Goal: Task Accomplishment & Management: Complete application form

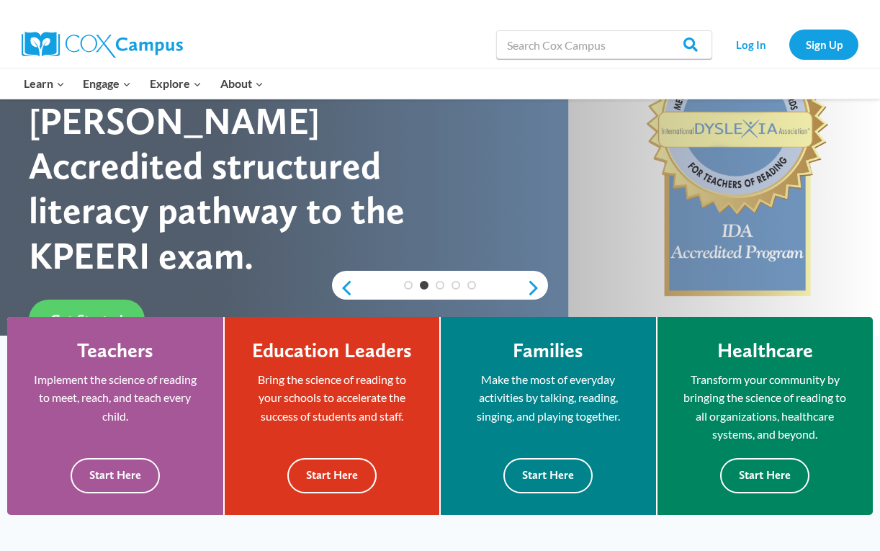
scroll to position [189, 0]
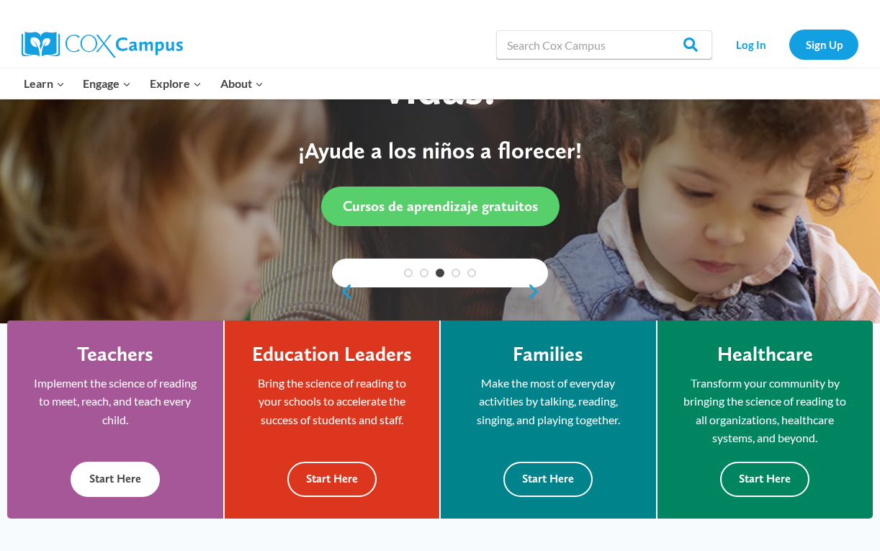
click at [108, 483] on button "Start Here" at bounding box center [115, 478] width 89 height 35
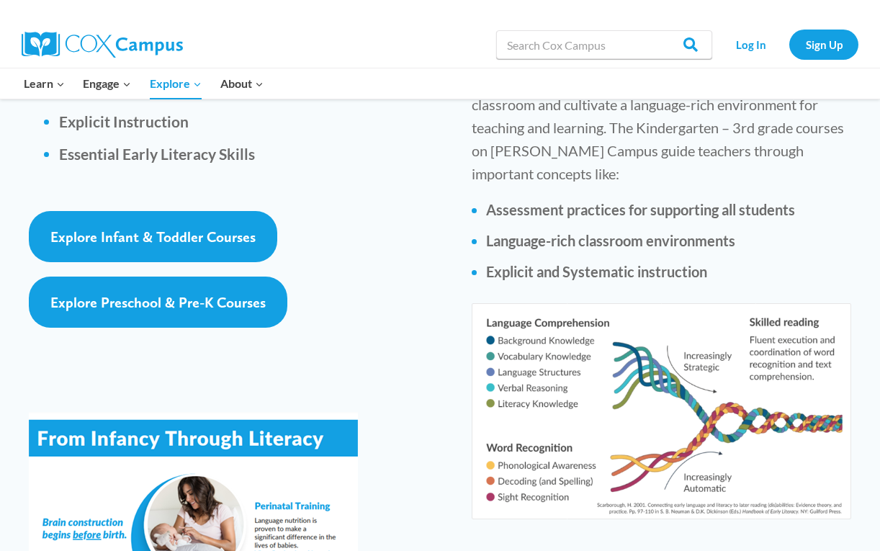
scroll to position [2308, 0]
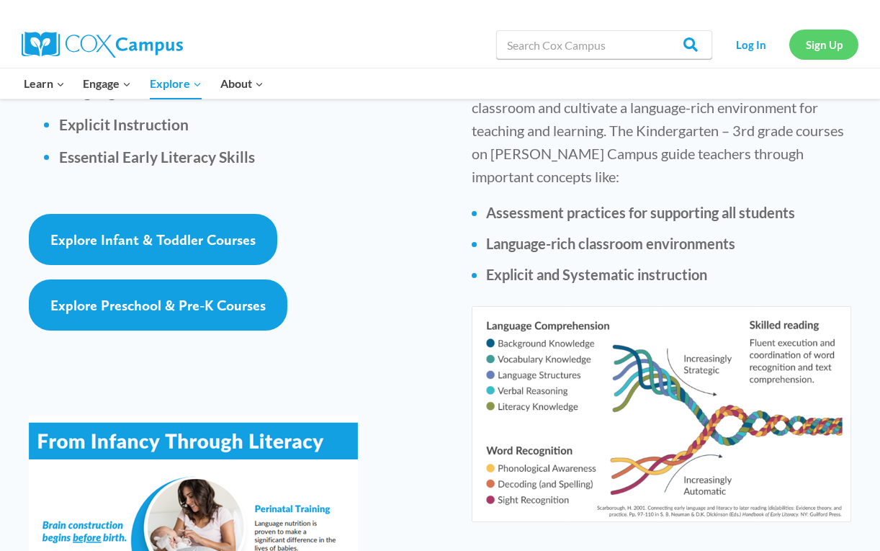
click at [807, 58] on link "Sign Up" at bounding box center [823, 45] width 69 height 30
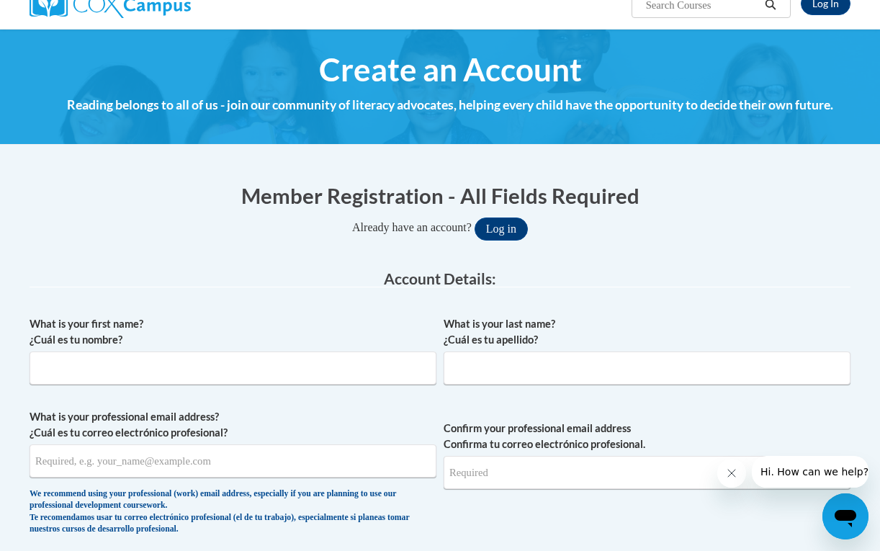
scroll to position [131, 0]
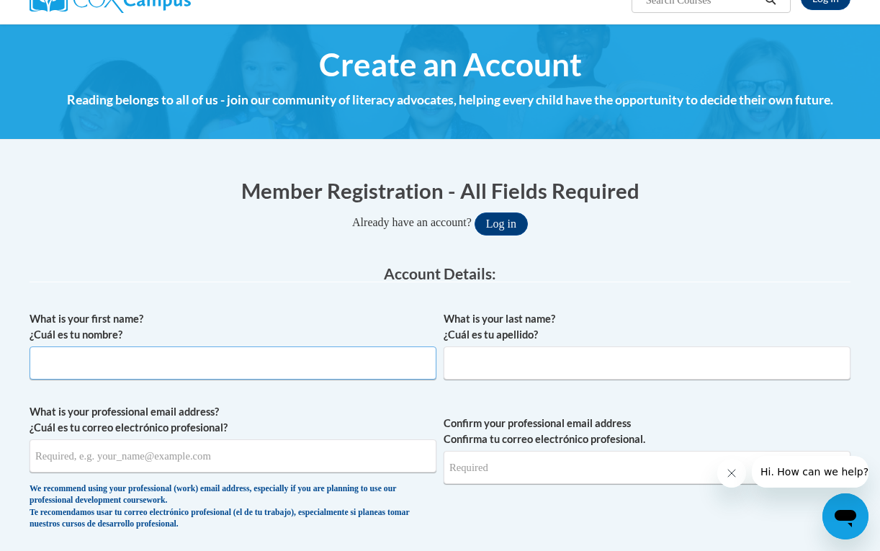
click at [287, 366] on input "What is your first name? ¿Cuál es tu nombre?" at bounding box center [233, 362] width 407 height 33
type input "sarah"
click at [498, 361] on input "What is your last name? ¿Cuál es tu apellido?" at bounding box center [646, 362] width 407 height 33
type input "wonnacott"
click at [184, 462] on input "What is your professional email address? ¿Cuál es tu correo electrónico profesi…" at bounding box center [233, 455] width 407 height 33
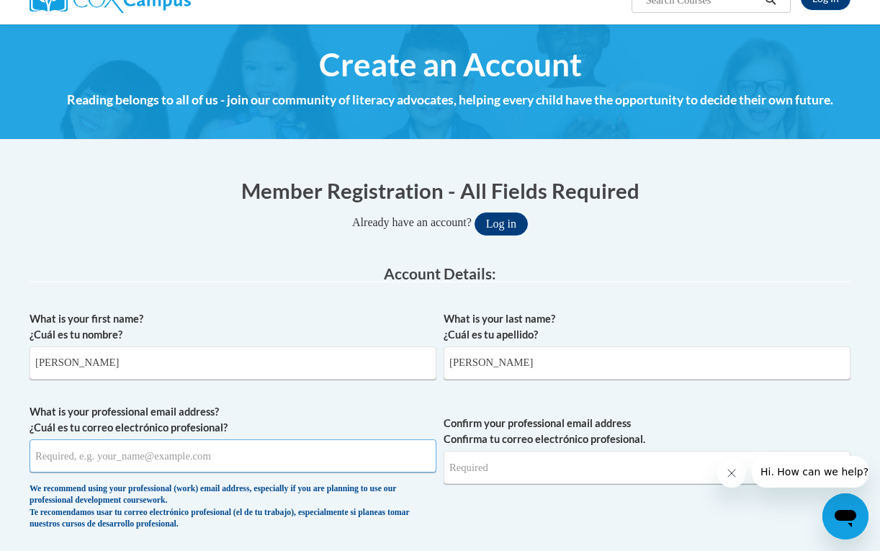
type input "S"
type input "sarah.bear15w@gmail.com"
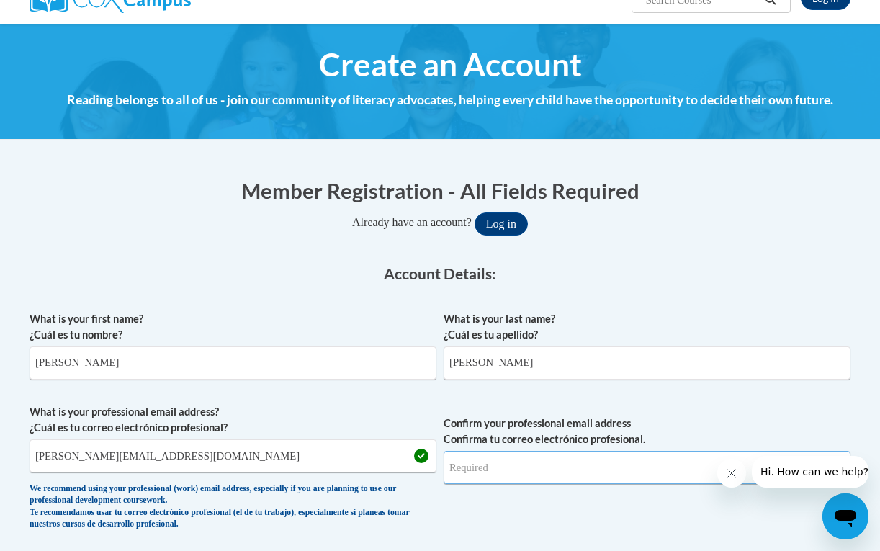
click at [538, 480] on input "Confirm your professional email address Confirma tu correo electrónico profesio…" at bounding box center [646, 467] width 407 height 33
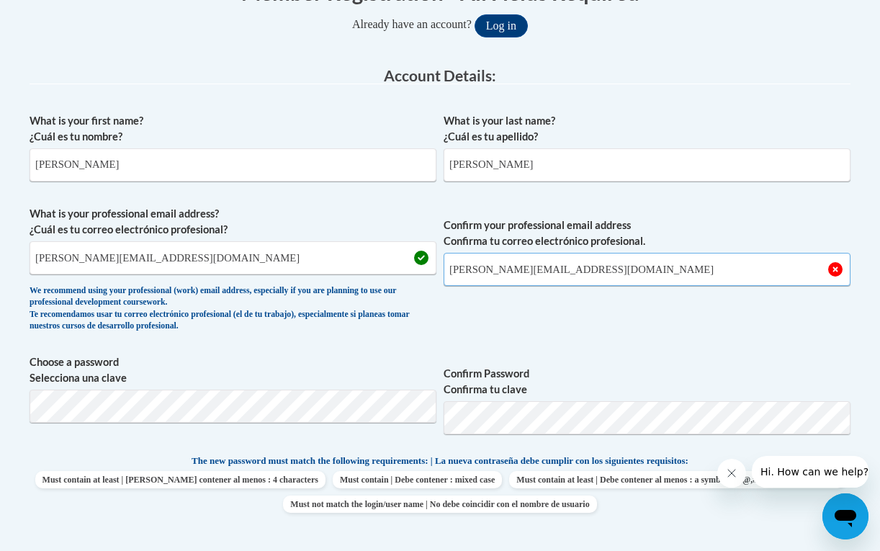
scroll to position [339, 0]
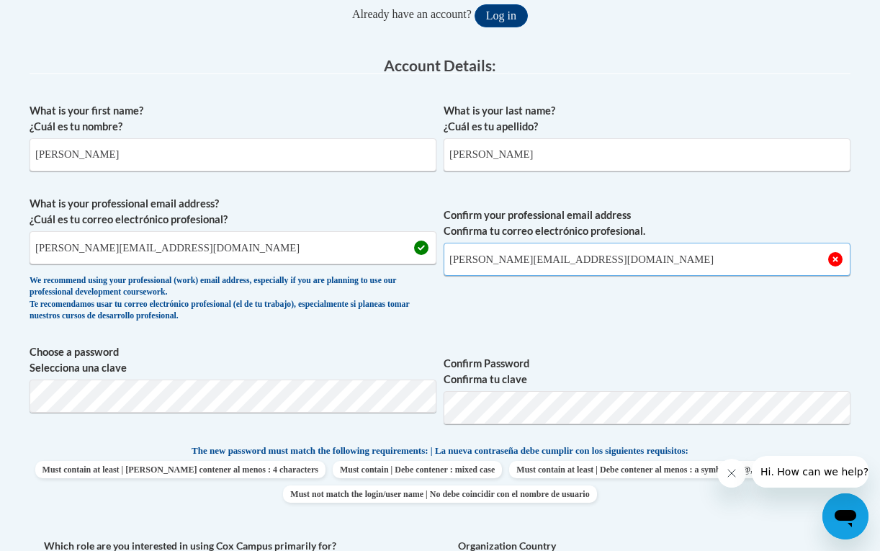
type input "sarah.bear15w@gmail.com"
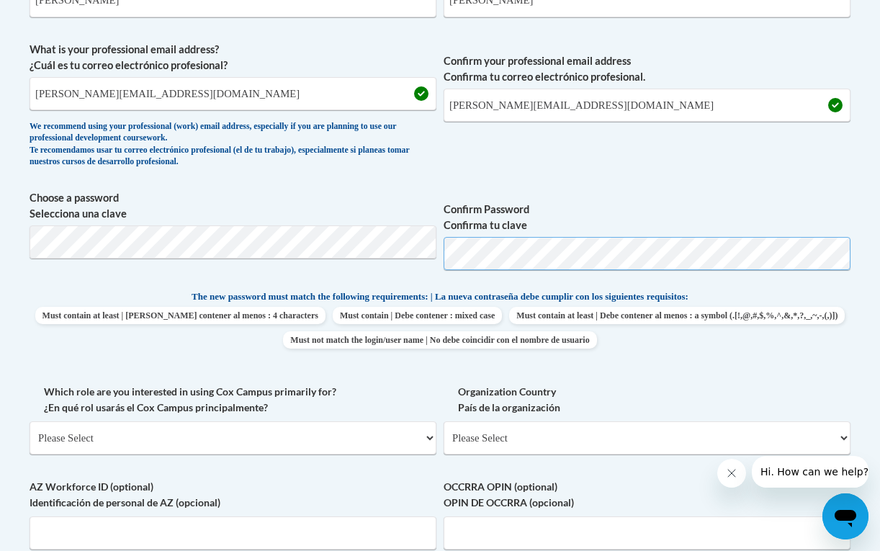
scroll to position [497, 0]
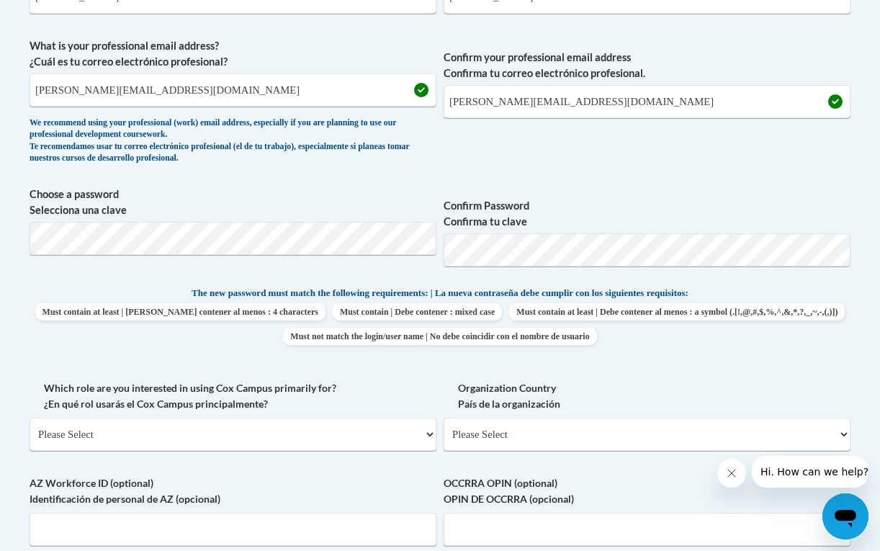
click at [610, 387] on label "Organization Country País de la organización" at bounding box center [646, 396] width 407 height 32
click at [610, 417] on select "Please Select United States | Estados Unidos Outside of the United States | Fue…" at bounding box center [646, 433] width 407 height 33
click at [311, 433] on select "Please Select College/University | Colegio/Universidad Community/Nonprofit Part…" at bounding box center [233, 433] width 407 height 33
click at [391, 252] on span "Choose a password Selecciona una clave Confirm Password Confirma tu clave" at bounding box center [440, 231] width 821 height 91
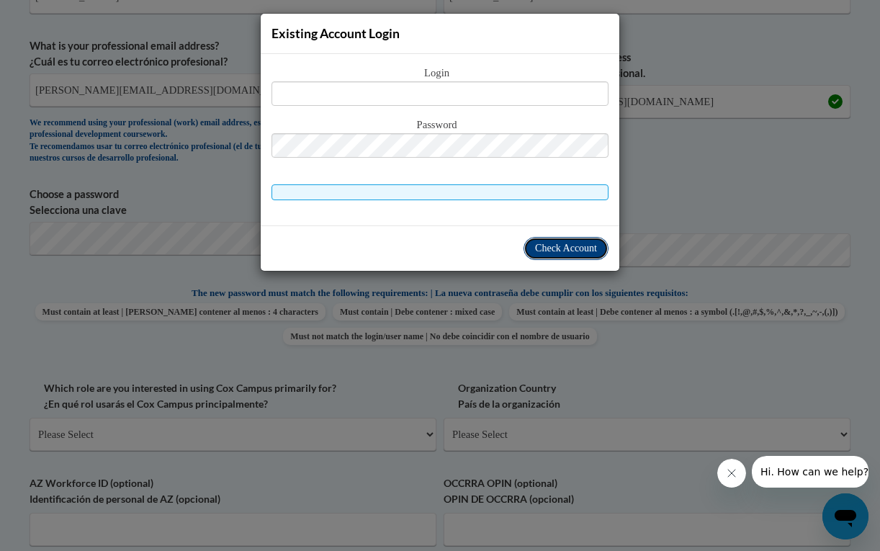
click at [586, 255] on button "Check Account" at bounding box center [565, 248] width 85 height 23
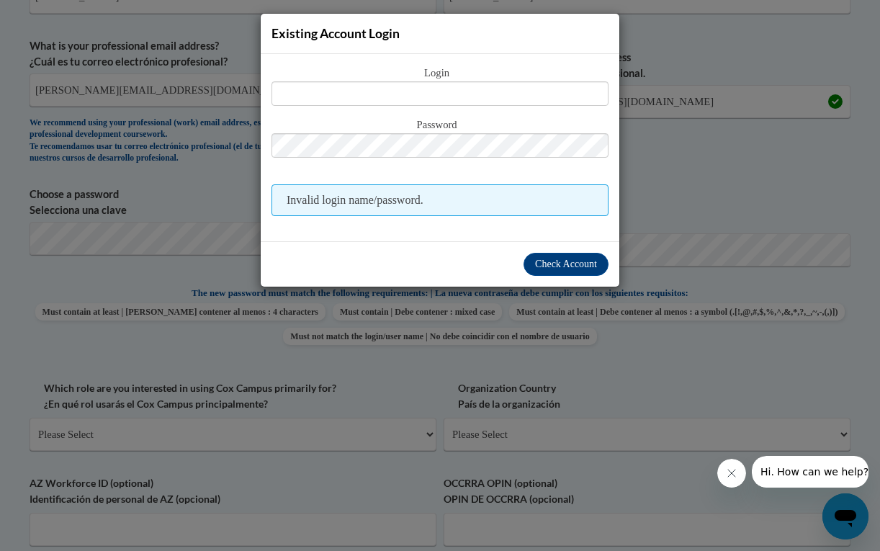
click at [654, 163] on div "Existing Account Login Login Password Invalid login name/password. Check Account" at bounding box center [440, 275] width 880 height 551
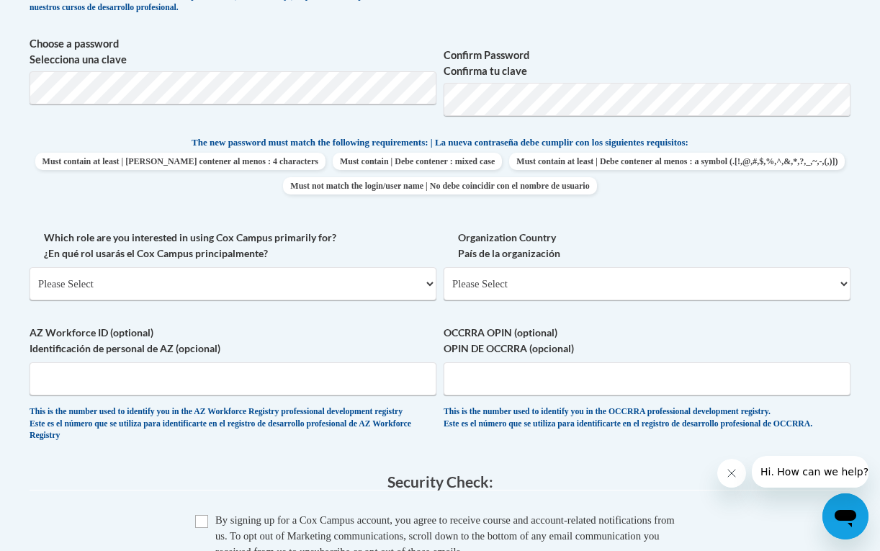
scroll to position [652, 0]
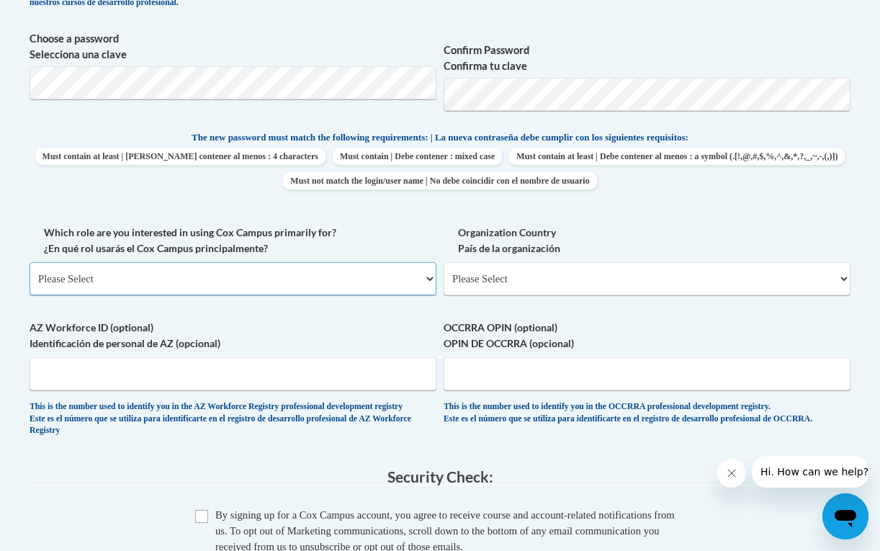
click at [193, 286] on select "Please Select College/University | Colegio/Universidad Community/Nonprofit Part…" at bounding box center [233, 278] width 407 height 33
select select "49058d88-fc43-4af8-93ac-fa8ced758464"
click at [30, 262] on select "Please Select College/University | Colegio/Universidad Community/Nonprofit Part…" at bounding box center [233, 278] width 407 height 33
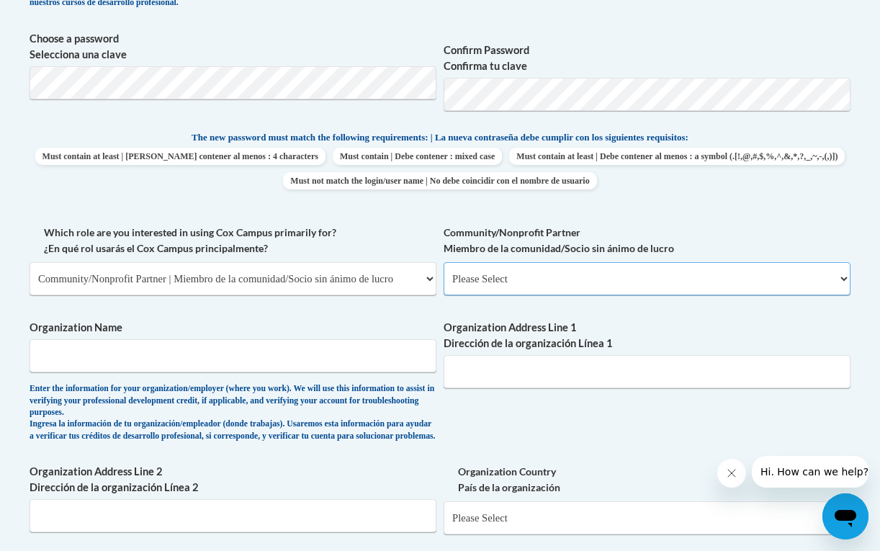
click at [494, 287] on select "Please Select Advocate | Defensor(a) Business/Private Company | Negocio o empre…" at bounding box center [646, 278] width 407 height 33
select select "ba42daf0-85cb-44f0-9519-948f645b738d"
click at [443, 262] on select "Please Select Advocate | Defensor(a) Business/Private Company | Negocio o empre…" at bounding box center [646, 278] width 407 height 33
click at [338, 369] on input "Organization Name" at bounding box center [233, 355] width 407 height 33
type input "north point prep"
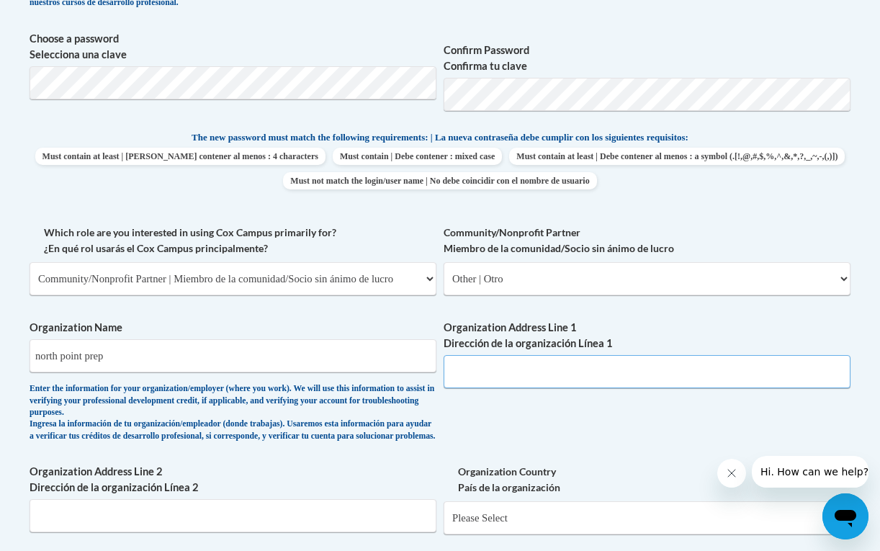
click at [507, 377] on input "Organization Address Line 1 Dirección de la organización Línea 1" at bounding box center [646, 371] width 407 height 33
click at [504, 373] on input "10455 old alabama Rd connector" at bounding box center [646, 371] width 407 height 33
type input "10455 old Alabama Rd connector"
click at [522, 416] on div "What is your first name? ¿Cuál es tu nombre? sarah What is your last name? ¿Cuá…" at bounding box center [440, 237] width 821 height 908
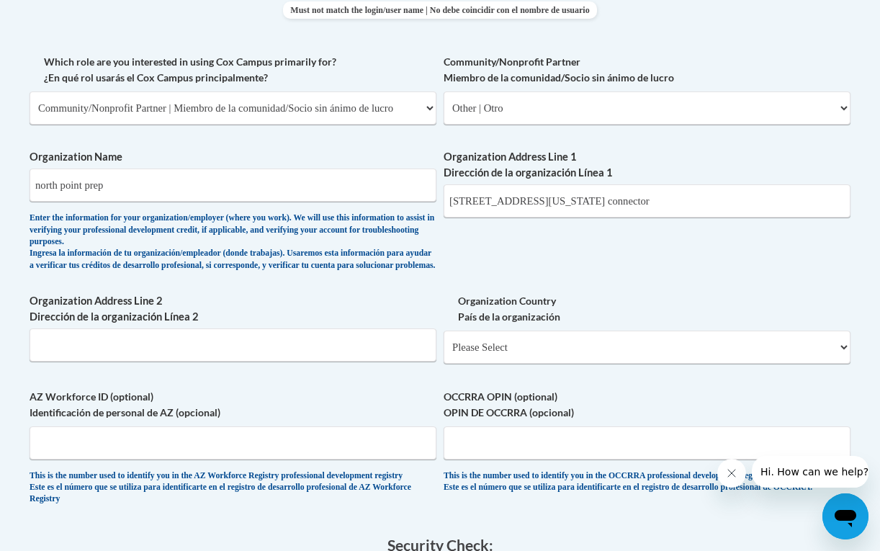
scroll to position [823, 0]
click at [512, 360] on select "Please Select United States | Estados Unidos Outside of the United States | Fue…" at bounding box center [646, 346] width 407 height 33
select select "ad49bcad-a171-4b2e-b99c-48b446064914"
click at [443, 341] on select "Please Select United States | Estados Unidos Outside of the United States | Fue…" at bounding box center [646, 346] width 407 height 33
select select
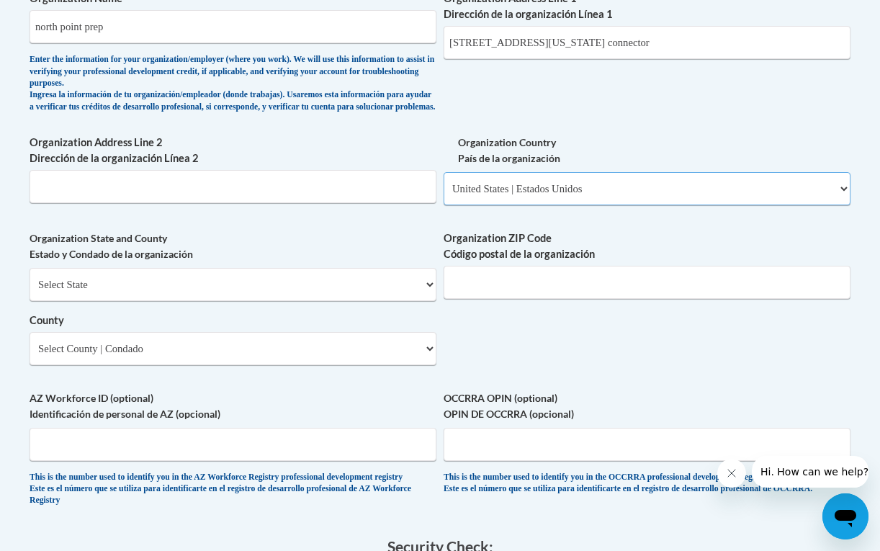
scroll to position [979, 0]
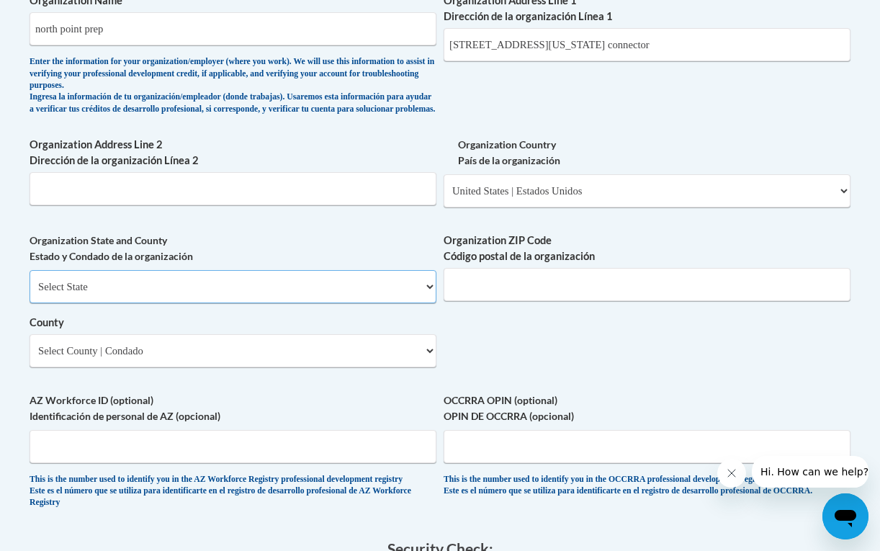
click at [374, 299] on select "Select State Alabama Alaska Arizona Arkansas California Colorado Connecticut De…" at bounding box center [233, 286] width 407 height 33
select select "Georgia"
click at [30, 281] on select "Select State Alabama Alaska Arizona Arkansas California Colorado Connecticut De…" at bounding box center [233, 286] width 407 height 33
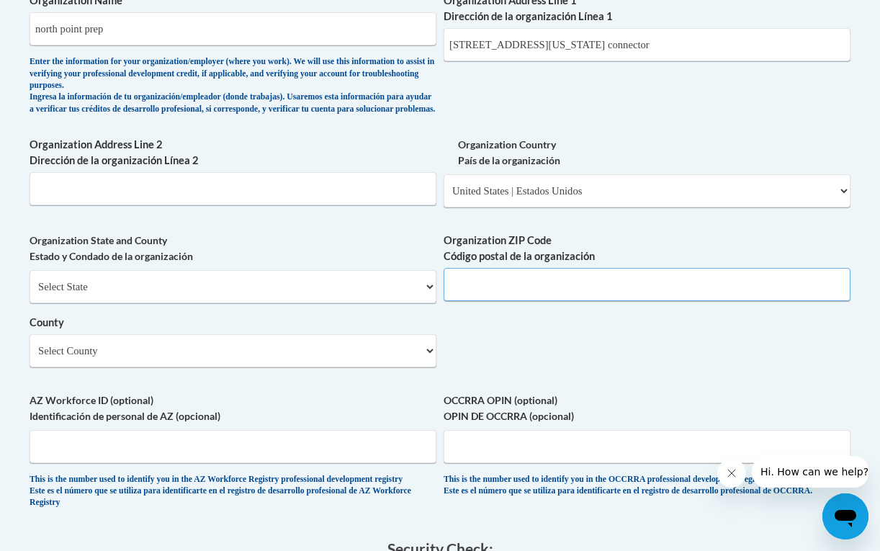
click at [466, 301] on input "Organization ZIP Code Código postal de la organización" at bounding box center [646, 284] width 407 height 33
type input "30022"
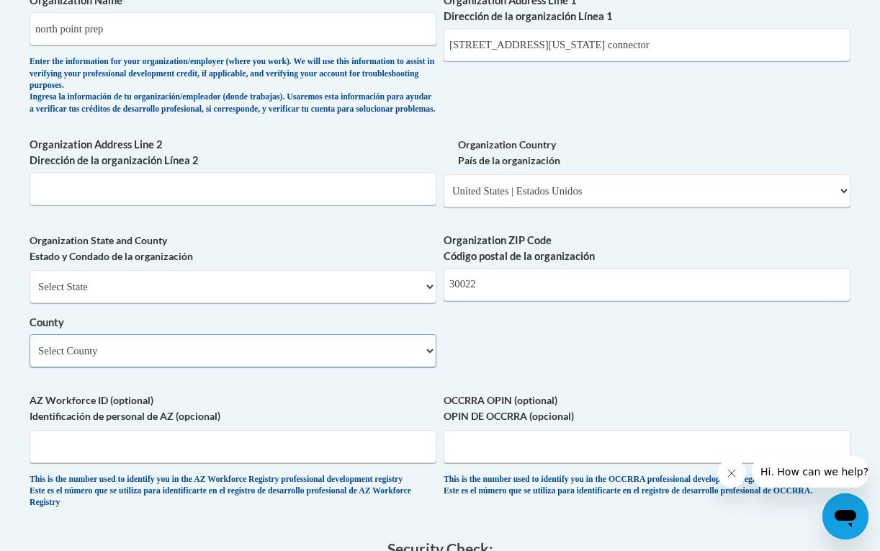
click at [310, 367] on select "Select County Appling Atkinson Bacon Baker Baldwin Banks Barrow Bartow Ben Hill…" at bounding box center [233, 350] width 407 height 33
select select "Fulton"
click at [30, 345] on select "Select County Appling Atkinson Bacon Baker Baldwin Banks Barrow Bartow Ben Hill…" at bounding box center [233, 350] width 407 height 33
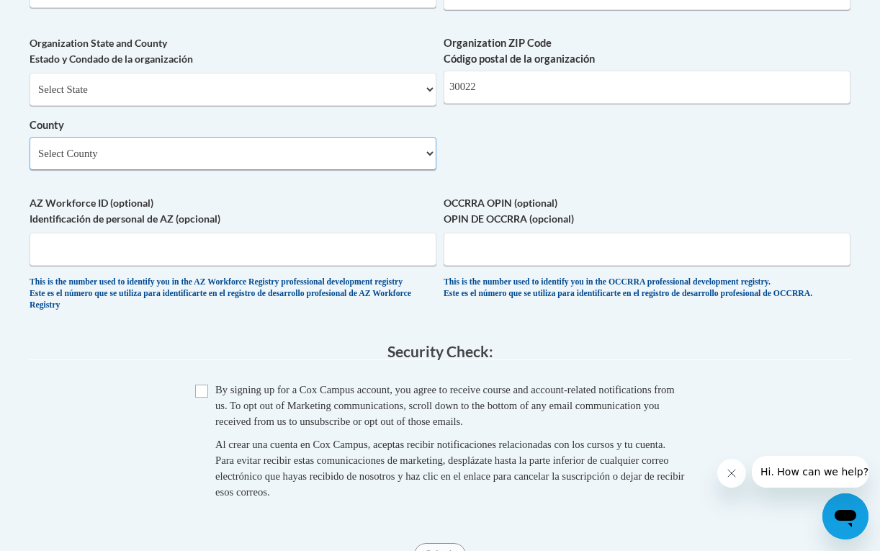
scroll to position [1174, 0]
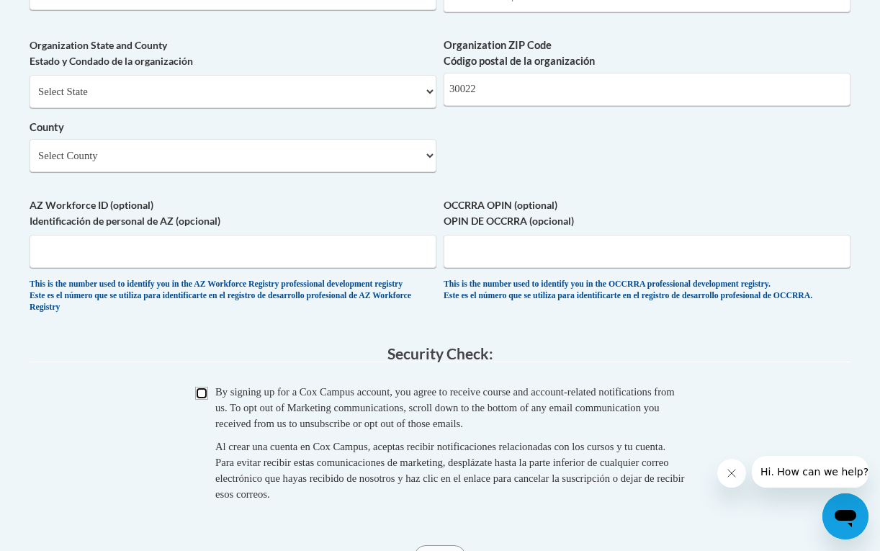
click at [203, 399] on input "Checkbox" at bounding box center [201, 393] width 13 height 13
checkbox input "true"
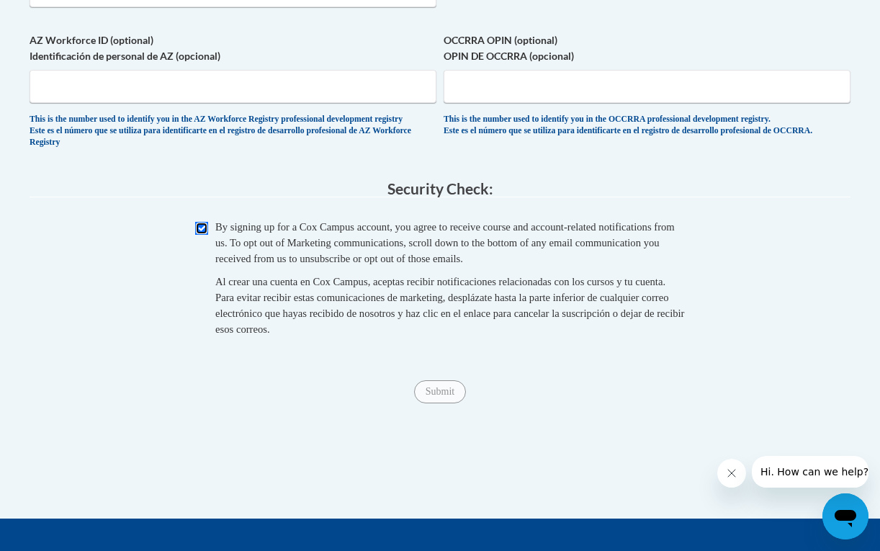
scroll to position [1337, 0]
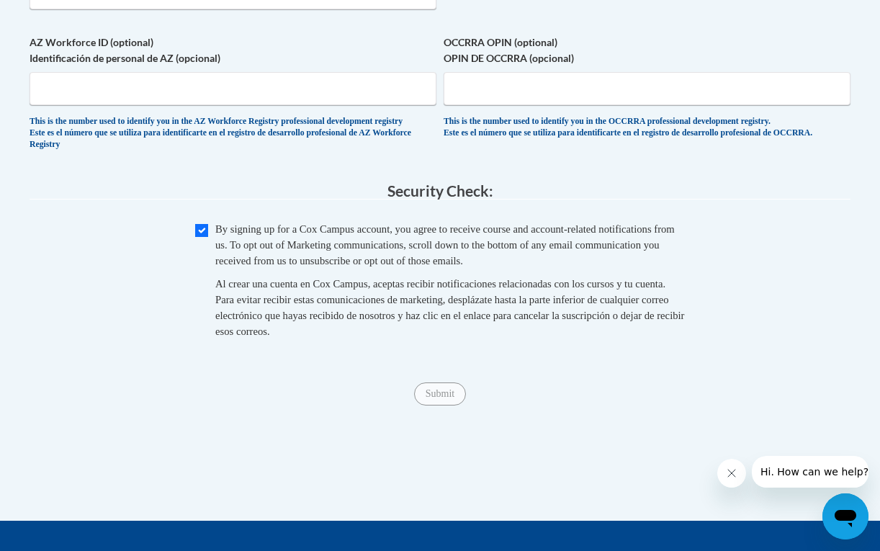
click at [437, 398] on span "Submit" at bounding box center [440, 393] width 52 height 12
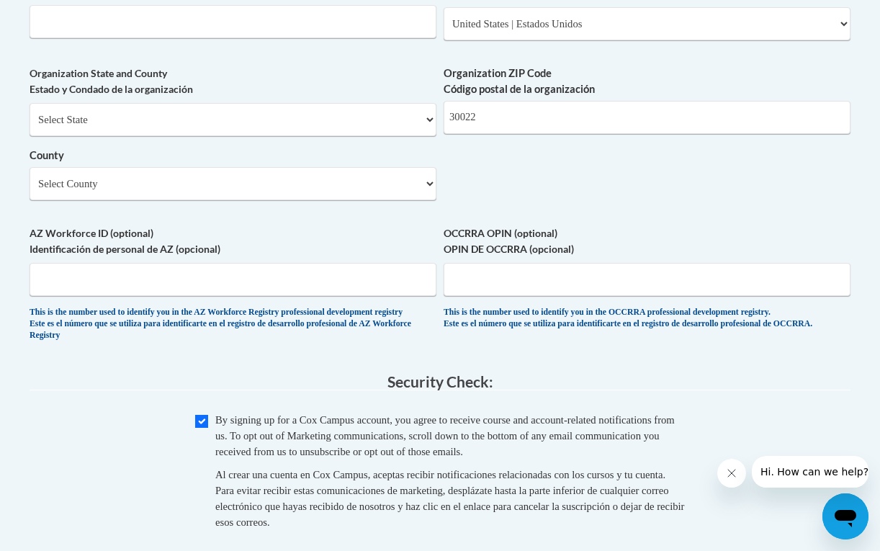
scroll to position [1567, 0]
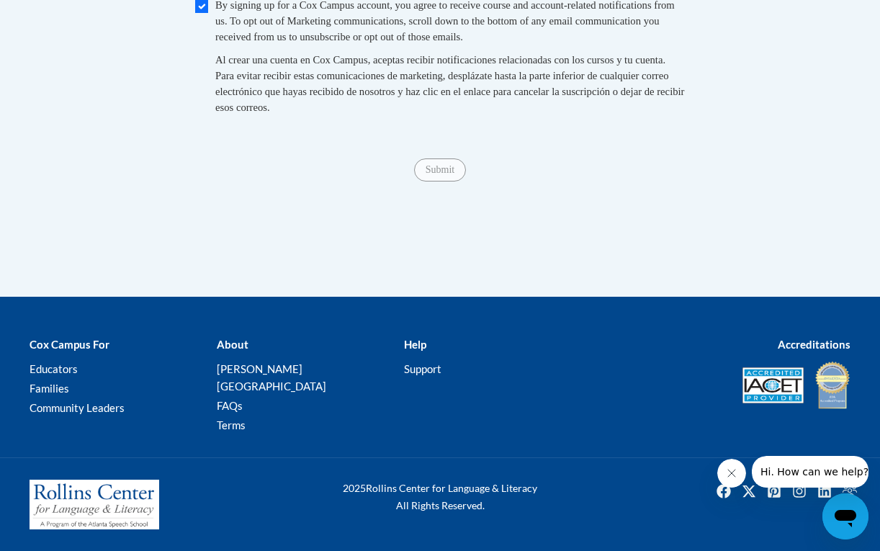
click at [455, 174] on span "Submit" at bounding box center [440, 169] width 52 height 12
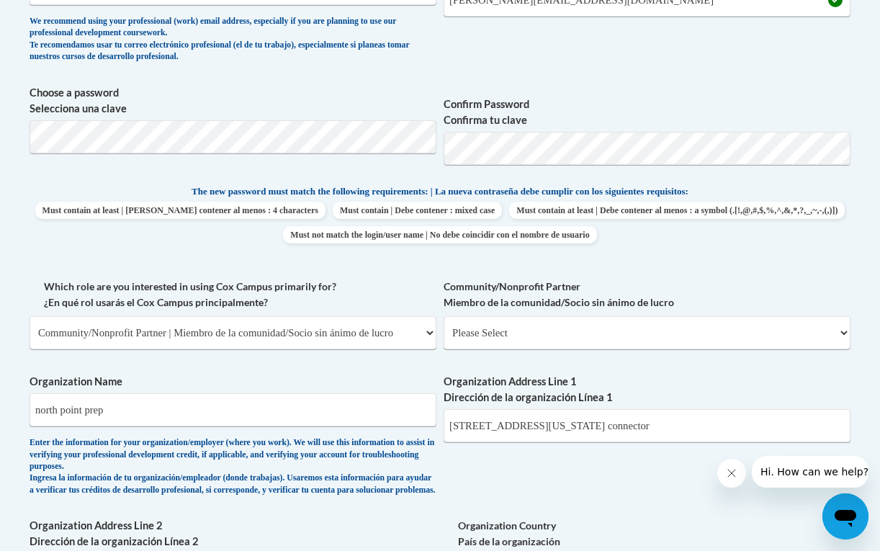
scroll to position [584, 0]
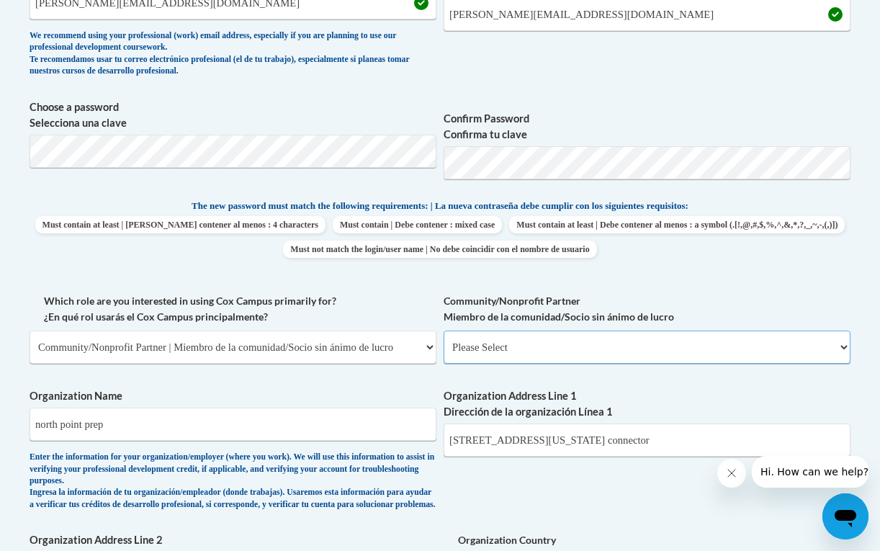
click at [478, 358] on select "Please Select Advocate | Defensor(a) Business/Private Company | Negocio o empre…" at bounding box center [646, 346] width 407 height 33
select select "ba42daf0-85cb-44f0-9519-948f645b738d"
click at [443, 330] on select "Please Select Advocate | Defensor(a) Business/Private Company | Negocio o empre…" at bounding box center [646, 346] width 407 height 33
select select "null"
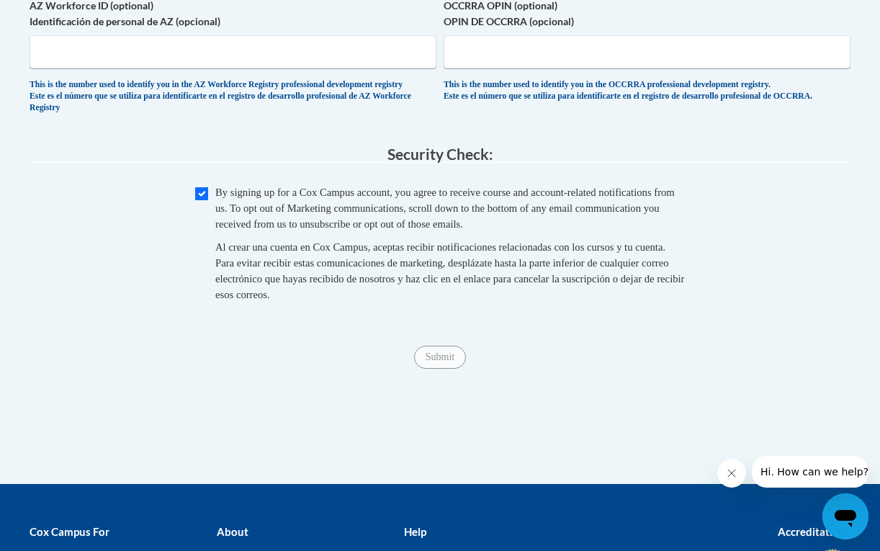
scroll to position [1567, 0]
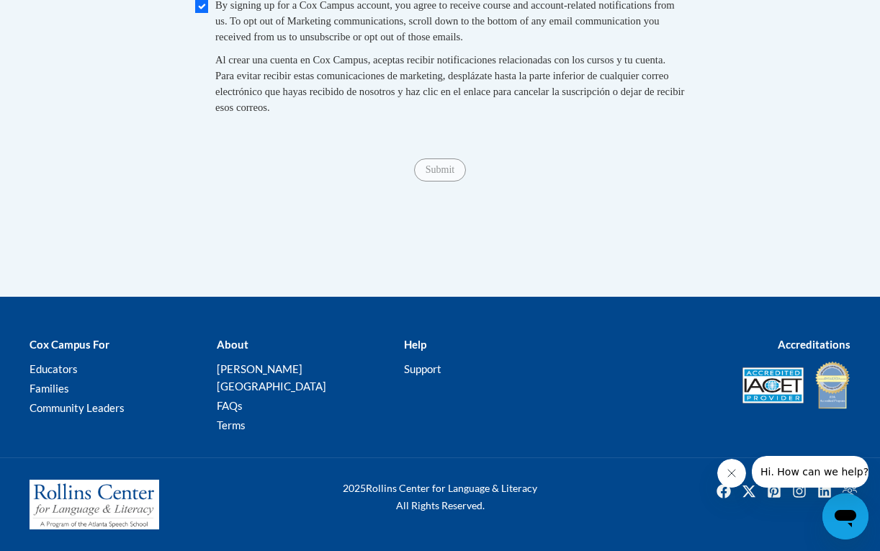
click at [449, 174] on span "Submit" at bounding box center [440, 169] width 52 height 12
